Goal: Task Accomplishment & Management: Use online tool/utility

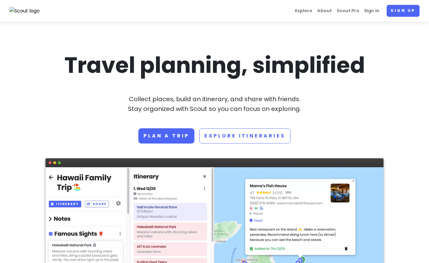
click at [372, 11] on link "Sign in" at bounding box center [371, 11] width 20 height 12
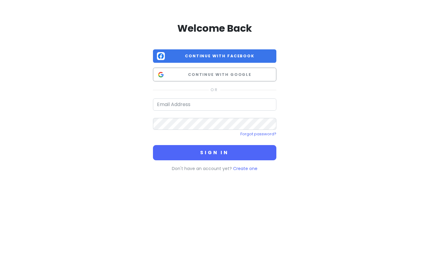
click at [262, 75] on span "Continue with Google" at bounding box center [219, 75] width 105 height 6
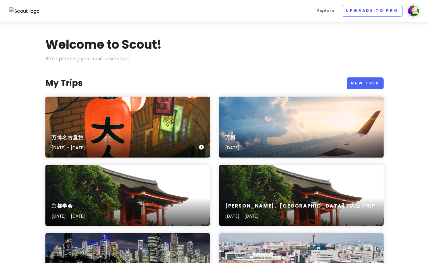
click at [78, 121] on div "万博名古屋旅 [DATE] - [DATE]" at bounding box center [127, 127] width 164 height 61
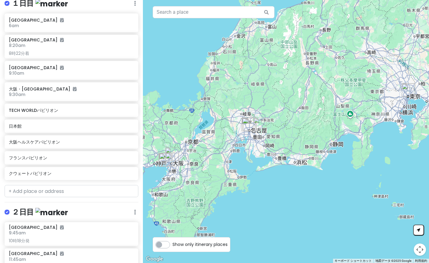
scroll to position [190, 0]
click at [44, 185] on input "text" at bounding box center [72, 191] width 134 height 12
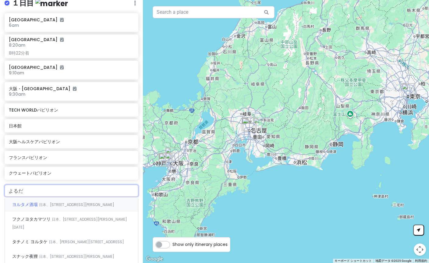
type input "よるだん"
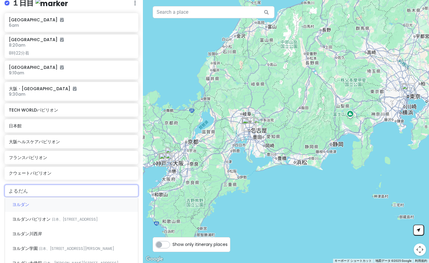
click at [30, 216] on span "ヨルダンパビリオン" at bounding box center [32, 219] width 40 height 6
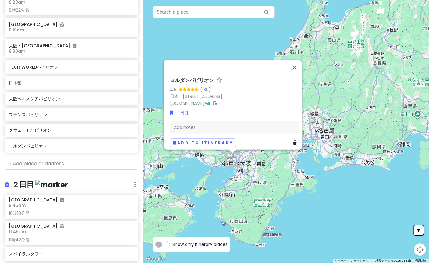
scroll to position [234, 0]
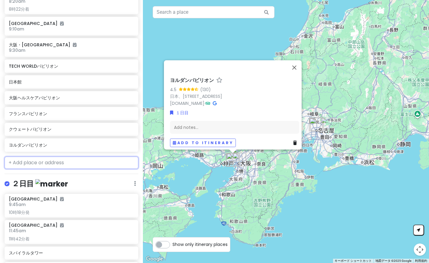
click at [43, 163] on input "text" at bounding box center [72, 163] width 134 height 12
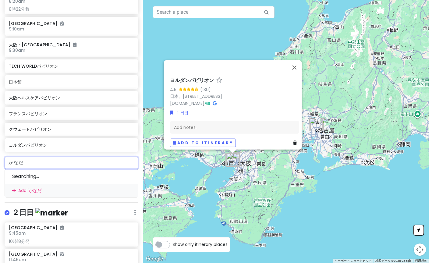
type input "カナダ"
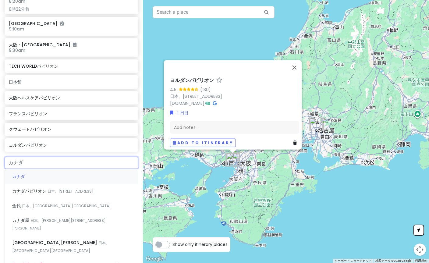
click at [26, 191] on div "カナダパビリオン 日本、[STREET_ADDRESS]" at bounding box center [71, 191] width 133 height 15
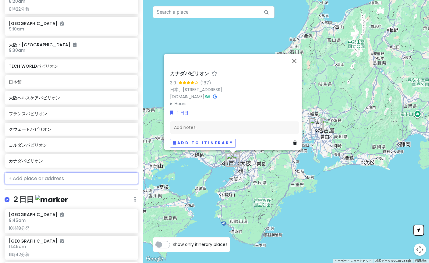
click at [53, 179] on input "text" at bounding box center [72, 178] width 134 height 12
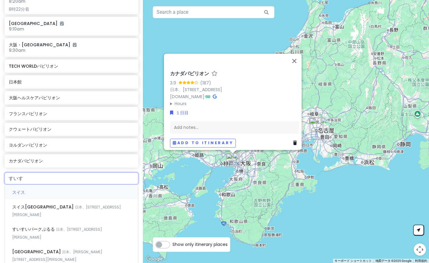
type input "スイス"
click at [25, 190] on div "スイス" at bounding box center [71, 192] width 133 height 15
